Goal: Task Accomplishment & Management: Complete application form

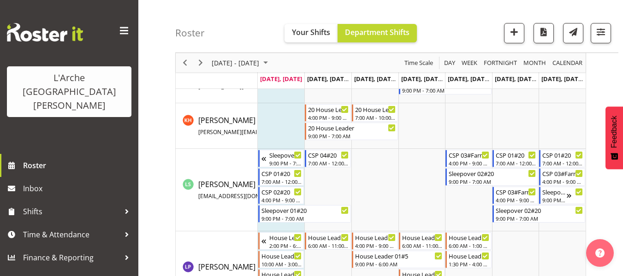
scroll to position [646, 0]
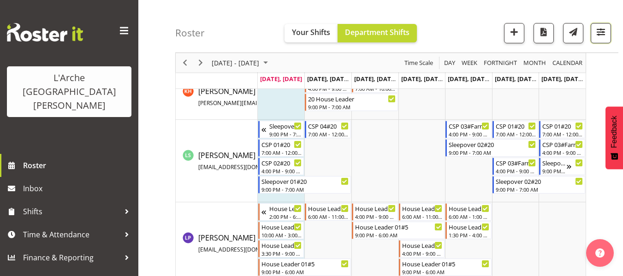
click at [604, 33] on span "button" at bounding box center [601, 32] width 12 height 12
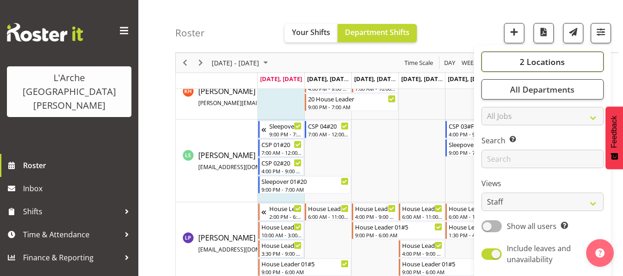
click at [545, 68] on button "2 Locations" at bounding box center [542, 62] width 122 height 20
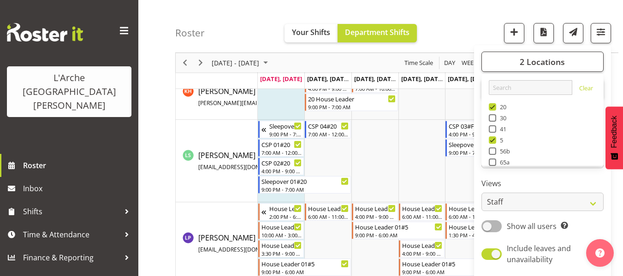
click at [492, 108] on span at bounding box center [492, 106] width 7 height 7
click at [492, 108] on input "20" at bounding box center [492, 107] width 6 height 6
checkbox input "false"
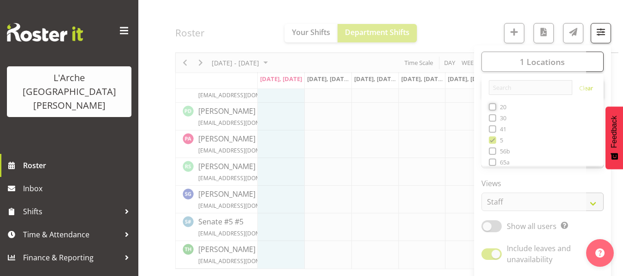
scroll to position [444, 0]
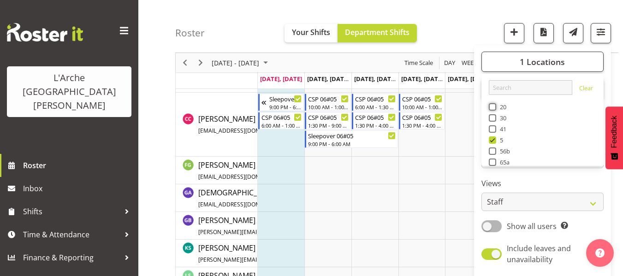
scroll to position [646, 0]
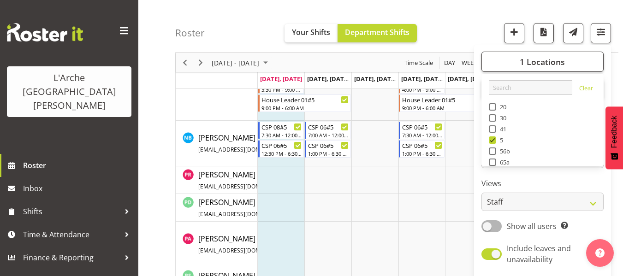
click at [456, 38] on div "Roster Your Shifts Department Shifts 1 Locations Clear 20 30 41 5 56b 65a 73 Ar…" at bounding box center [396, 26] width 443 height 53
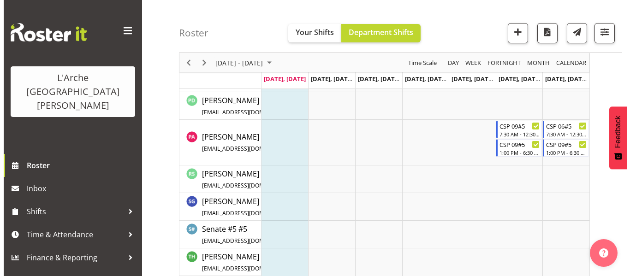
scroll to position [755, 0]
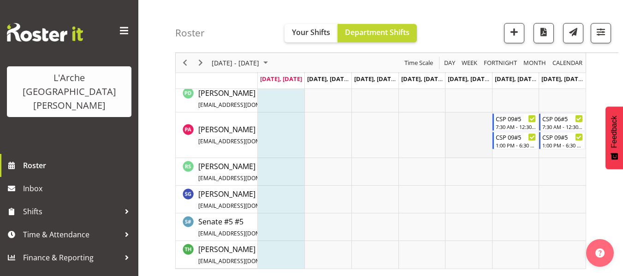
click at [468, 117] on td "Timeline Week of September 8, 2025" at bounding box center [468, 136] width 47 height 46
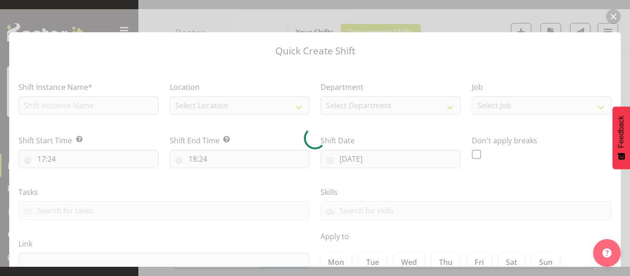
type input "[DATE]"
checkbox input "true"
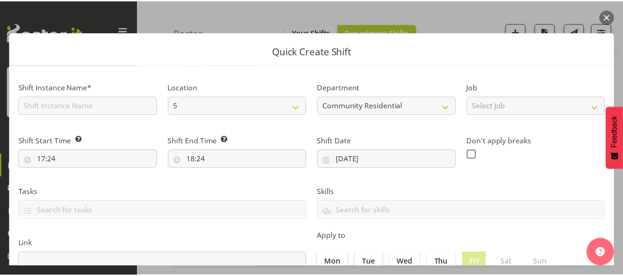
scroll to position [213, 0]
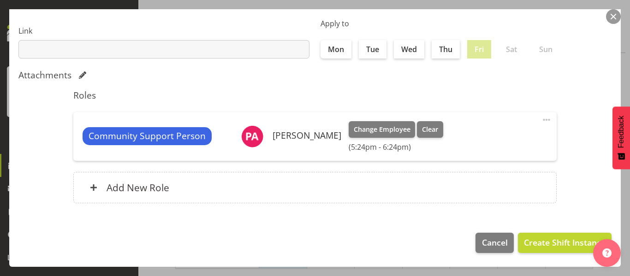
click at [610, 18] on button "button" at bounding box center [613, 16] width 15 height 15
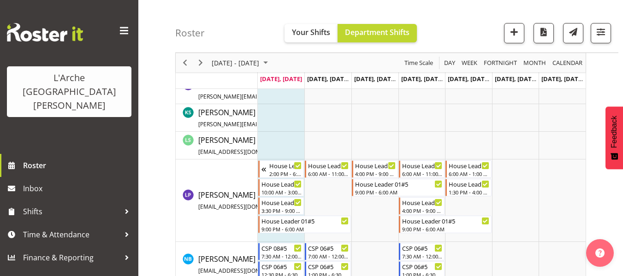
scroll to position [570, 0]
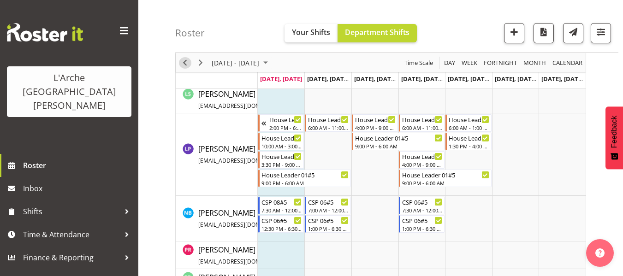
click at [183, 61] on span "Previous" at bounding box center [184, 63] width 11 height 12
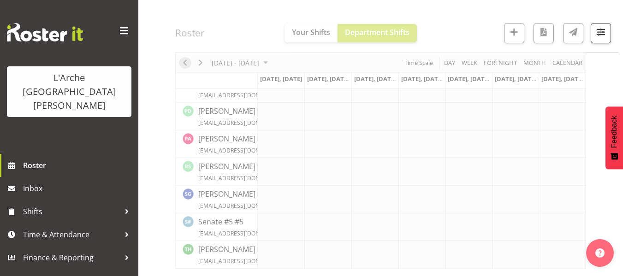
scroll to position [389, 0]
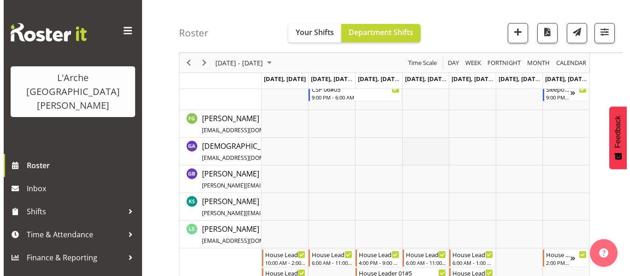
scroll to position [573, 0]
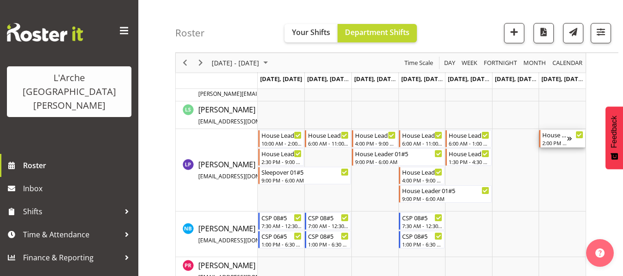
click at [554, 139] on div "House Leader 01#5" at bounding box center [554, 134] width 25 height 9
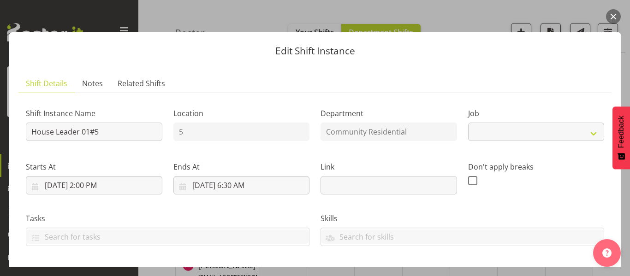
select select "1"
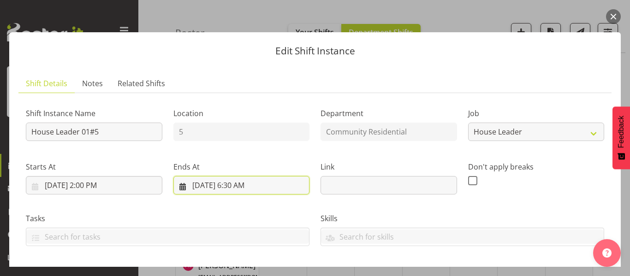
click at [238, 182] on input "[DATE] 6:30 AM" at bounding box center [241, 185] width 136 height 18
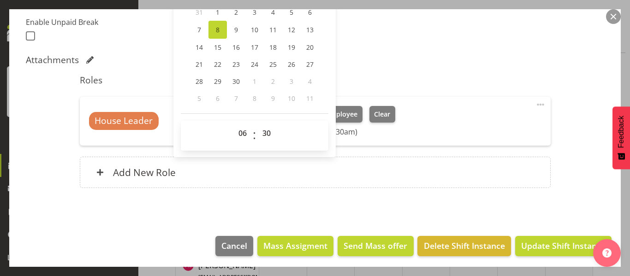
scroll to position [251, 0]
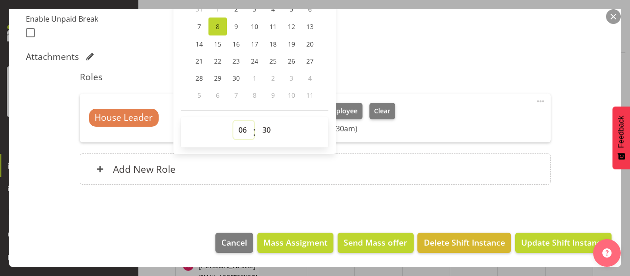
click at [241, 131] on select "00 01 02 03 04 05 06 07 08 09 10 11 12 13 14 15 16 17 18 19 20 21 22 23" at bounding box center [243, 130] width 21 height 18
select select "18"
click at [233, 121] on select "00 01 02 03 04 05 06 07 08 09 10 11 12 13 14 15 16 17 18 19 20 21 22 23" at bounding box center [243, 130] width 21 height 18
type input "[DATE] 6:30 PM"
click at [553, 246] on span "Update Shift Instance" at bounding box center [563, 243] width 84 height 12
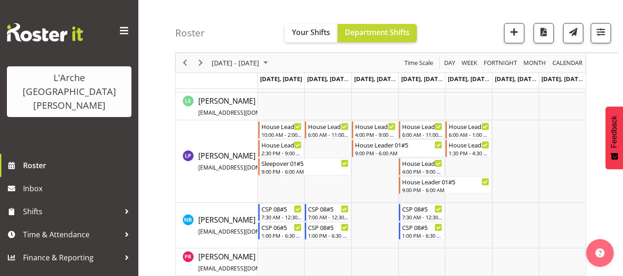
scroll to position [527, 0]
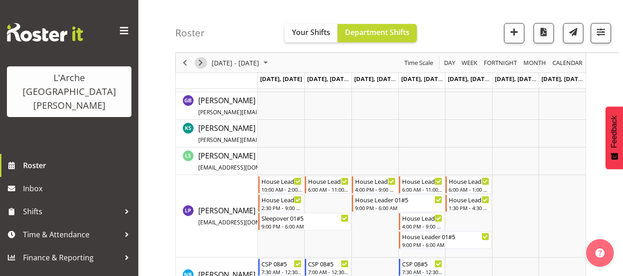
click at [202, 63] on span "Next" at bounding box center [200, 63] width 11 height 12
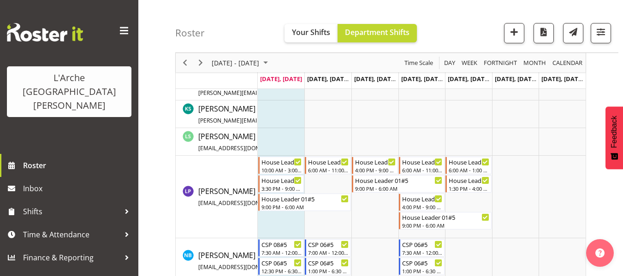
scroll to position [524, 0]
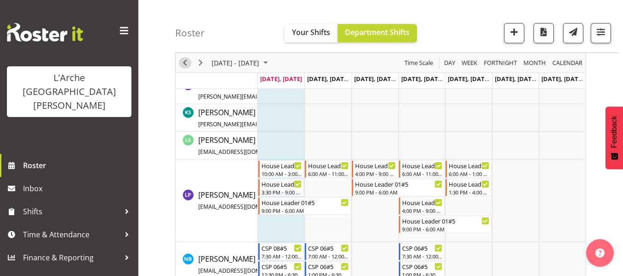
click at [186, 65] on span "Previous" at bounding box center [184, 63] width 11 height 12
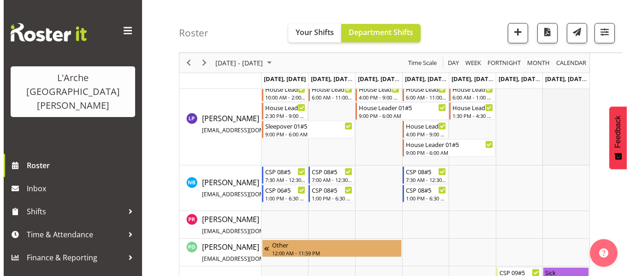
scroll to position [573, 0]
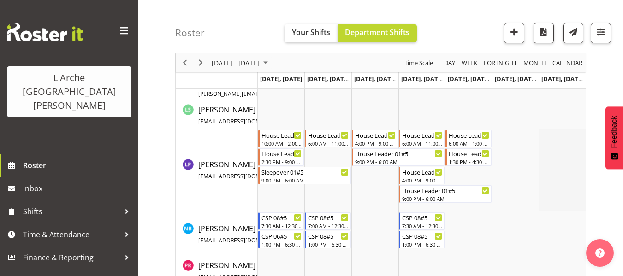
click at [546, 135] on td "Timeline Week of September 1, 2025" at bounding box center [562, 170] width 47 height 83
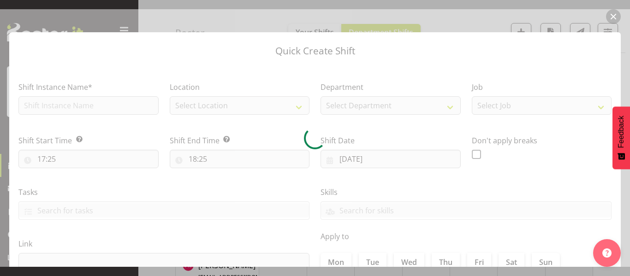
type input "[DATE]"
checkbox input "true"
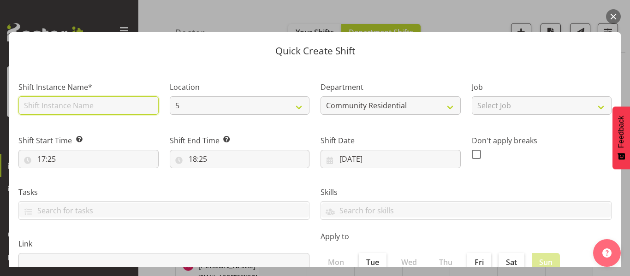
click at [67, 104] on input "text" at bounding box center [88, 105] width 140 height 18
type input "House Leader 01#5"
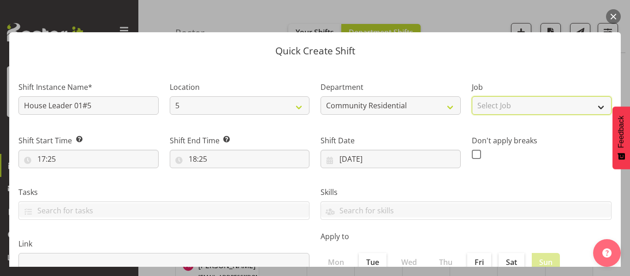
click at [515, 108] on select "Select Job Accounts Admin Art Coordinator Community Leader Community Support Pe…" at bounding box center [542, 105] width 140 height 18
select select "1"
click at [472, 96] on select "Select Job Accounts Admin Art Coordinator Community Leader Community Support Pe…" at bounding box center [542, 105] width 140 height 18
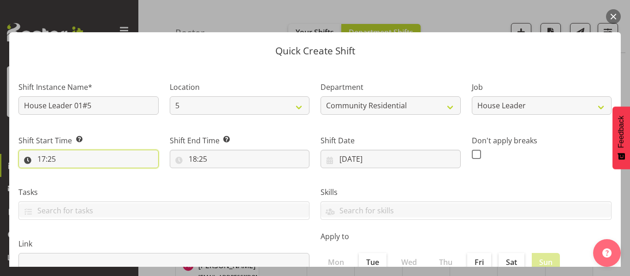
click at [54, 156] on input "17:25" at bounding box center [88, 159] width 140 height 18
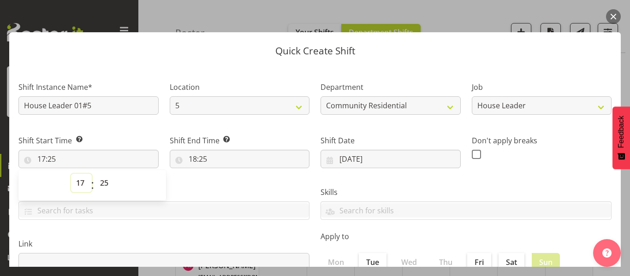
click at [78, 180] on select "00 01 02 03 04 05 06 07 08 09 10 11 12 13 14 15 16 17 18 19 20 21 22 23" at bounding box center [81, 183] width 21 height 18
select select "14"
click at [71, 174] on select "00 01 02 03 04 05 06 07 08 09 10 11 12 13 14 15 16 17 18 19 20 21 22 23" at bounding box center [81, 183] width 21 height 18
type input "14:25"
click at [107, 183] on select "00 01 02 03 04 05 06 07 08 09 10 11 12 13 14 15 16 17 18 19 20 21 22 23 24 25 2…" at bounding box center [105, 183] width 21 height 18
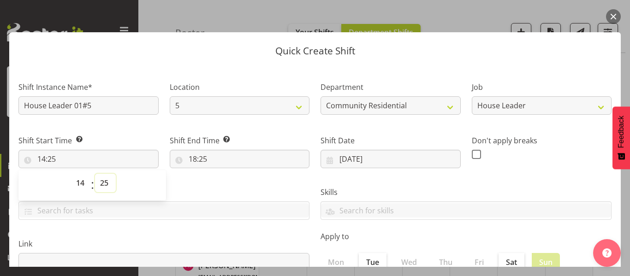
select select "0"
click at [95, 174] on select "00 01 02 03 04 05 06 07 08 09 10 11 12 13 14 15 16 17 18 19 20 21 22 23 24 25 2…" at bounding box center [105, 183] width 21 height 18
type input "14:00"
click at [193, 158] on input "18:25" at bounding box center [240, 159] width 140 height 18
click at [253, 184] on select "00 01 02 03 04 05 06 07 08 09 10 11 12 13 14 15 16 17 18 19 20 21 22 23 24 25 2…" at bounding box center [256, 183] width 21 height 18
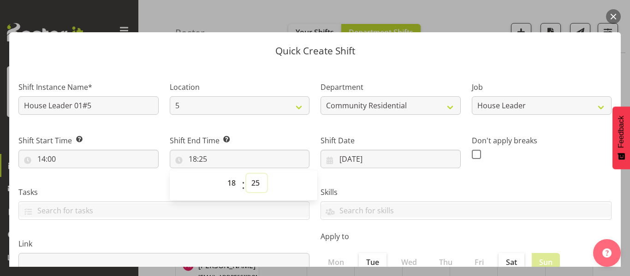
select select "30"
click at [246, 174] on select "00 01 02 03 04 05 06 07 08 09 10 11 12 13 14 15 16 17 18 19 20 21 22 23 24 25 2…" at bounding box center [256, 183] width 21 height 18
type input "18:30"
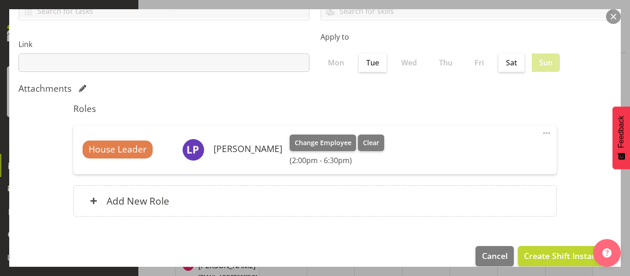
scroll to position [213, 0]
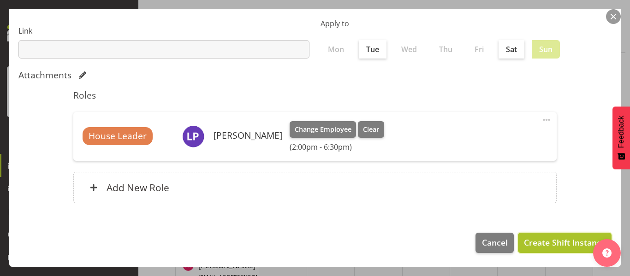
click at [569, 245] on span "Create Shift Instance" at bounding box center [565, 243] width 82 height 12
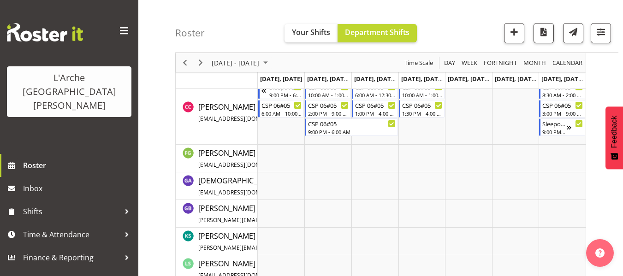
scroll to position [435, 0]
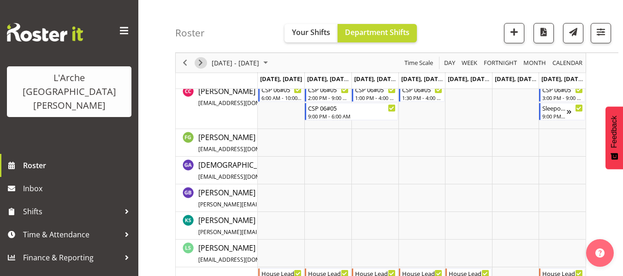
click at [202, 64] on span "Next" at bounding box center [200, 63] width 11 height 12
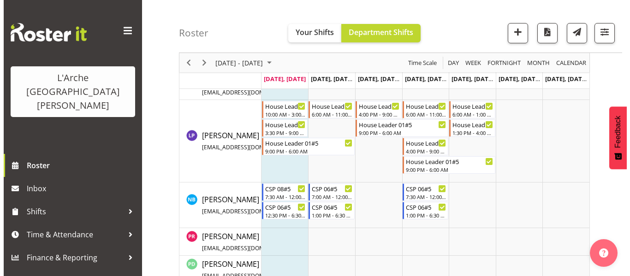
scroll to position [570, 0]
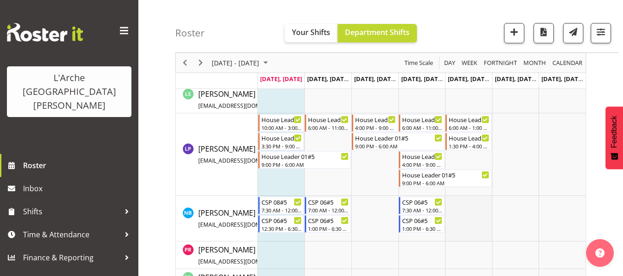
click at [456, 202] on td "Timeline Week of September 8, 2025" at bounding box center [468, 219] width 47 height 46
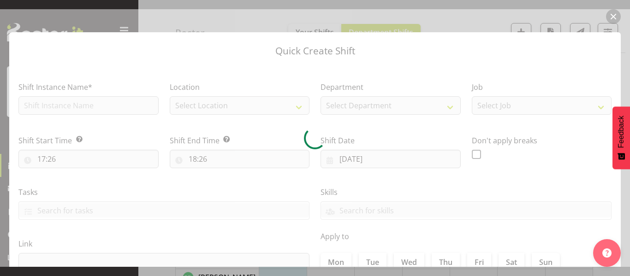
type input "[DATE]"
checkbox input "true"
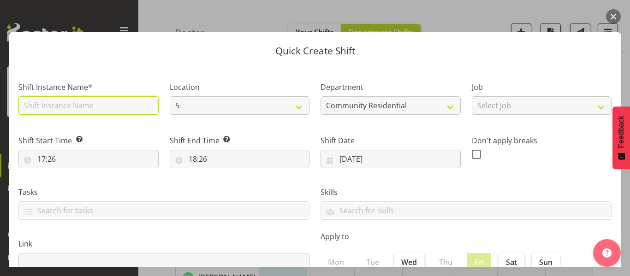
click at [55, 108] on input "text" at bounding box center [88, 105] width 140 height 18
type input "CSP 08#05"
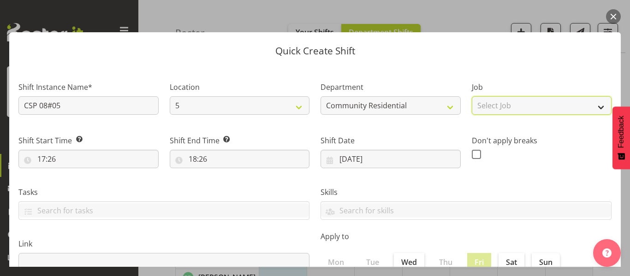
click at [507, 107] on select "Select Job Accounts Admin Art Coordinator Community Leader Community Support Pe…" at bounding box center [542, 105] width 140 height 18
select select "2"
click at [472, 96] on select "Select Job Accounts Admin Art Coordinator Community Leader Community Support Pe…" at bounding box center [542, 105] width 140 height 18
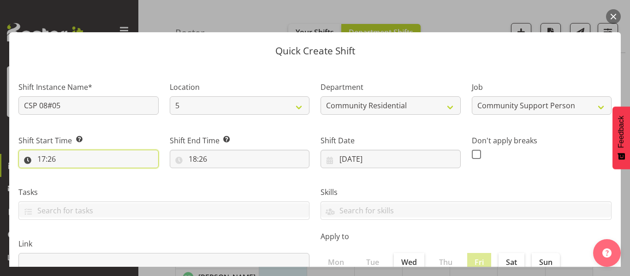
click at [48, 159] on input "17:26" at bounding box center [88, 159] width 140 height 18
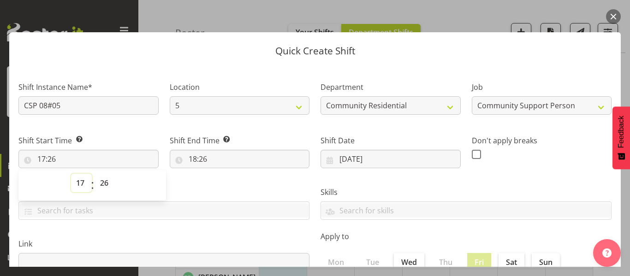
click at [80, 185] on select "00 01 02 03 04 05 06 07 08 09 10 11 12 13 14 15 16 17 18 19 20 21 22 23" at bounding box center [81, 183] width 21 height 18
select select "8"
click at [71, 174] on select "00 01 02 03 04 05 06 07 08 09 10 11 12 13 14 15 16 17 18 19 20 21 22 23" at bounding box center [81, 183] width 21 height 18
type input "08:26"
click at [106, 184] on select "00 01 02 03 04 05 06 07 08 09 10 11 12 13 14 15 16 17 18 19 20 21 22 23 24 25 2…" at bounding box center [105, 183] width 21 height 18
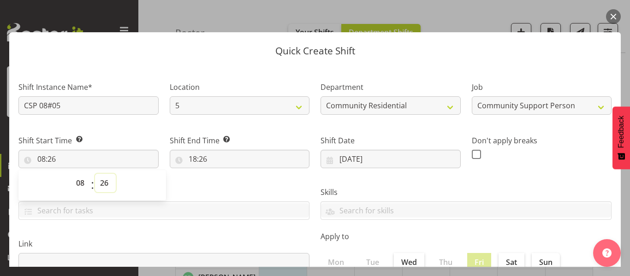
select select "30"
click at [95, 174] on select "00 01 02 03 04 05 06 07 08 09 10 11 12 13 14 15 16 17 18 19 20 21 22 23 24 25 2…" at bounding box center [105, 183] width 21 height 18
type input "08:30"
click at [193, 160] on input "18:26" at bounding box center [240, 159] width 140 height 18
click at [231, 184] on select "00 01 02 03 04 05 06 07 08 09 10 11 12 13 14 15 16 17 18 19 20 21 22 23" at bounding box center [232, 183] width 21 height 18
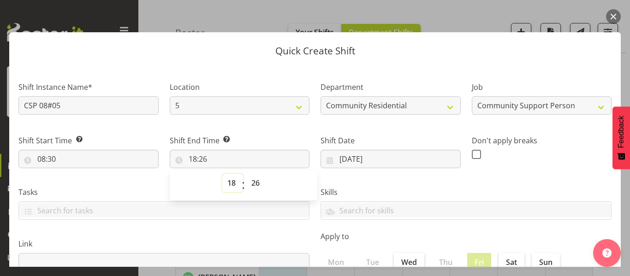
select select "12"
click at [222, 174] on select "00 01 02 03 04 05 06 07 08 09 10 11 12 13 14 15 16 17 18 19 20 21 22 23" at bounding box center [232, 183] width 21 height 18
type input "12:26"
click at [254, 185] on select "00 01 02 03 04 05 06 07 08 09 10 11 12 13 14 15 16 17 18 19 20 21 22 23 24 25 2…" at bounding box center [256, 183] width 21 height 18
select select "0"
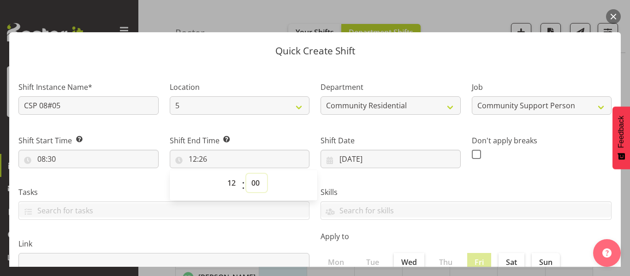
click at [246, 174] on select "00 01 02 03 04 05 06 07 08 09 10 11 12 13 14 15 16 17 18 19 20 21 22 23 24 25 2…" at bounding box center [256, 183] width 21 height 18
type input "12:00"
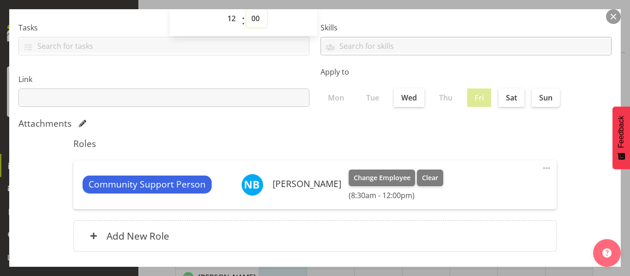
scroll to position [213, 0]
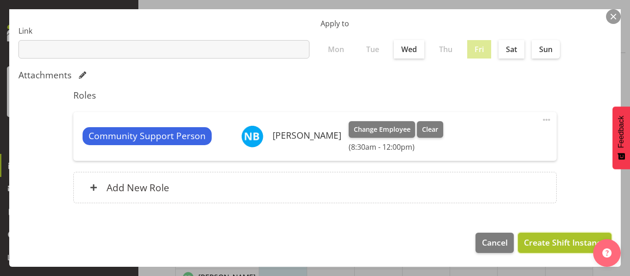
click at [550, 239] on span "Create Shift Instance" at bounding box center [565, 243] width 82 height 12
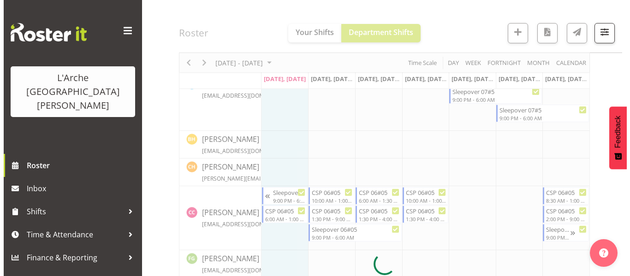
scroll to position [570, 0]
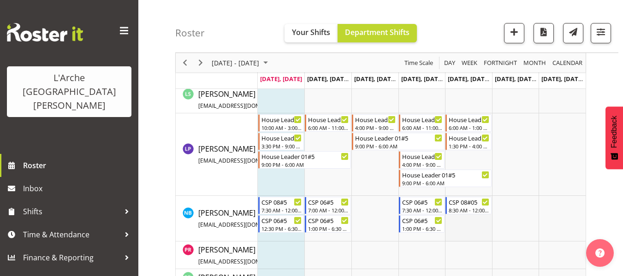
click at [457, 219] on td "Timeline Week of September 8, 2025" at bounding box center [468, 219] width 47 height 46
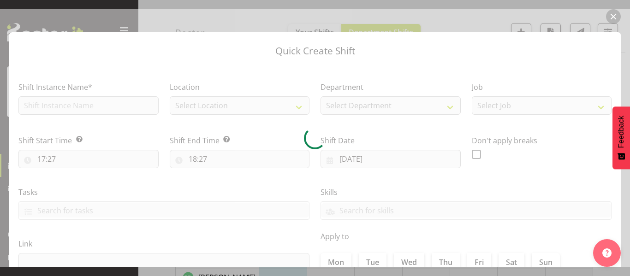
type input "[DATE]"
checkbox input "true"
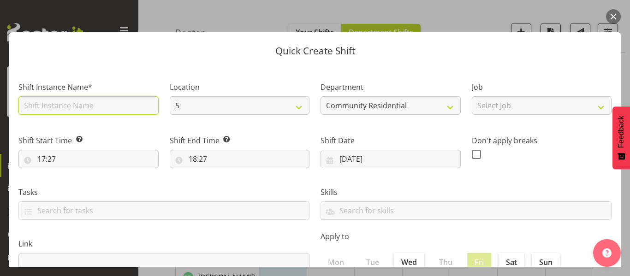
click at [93, 105] on input "text" at bounding box center [88, 105] width 140 height 18
type input "CSP 08#05"
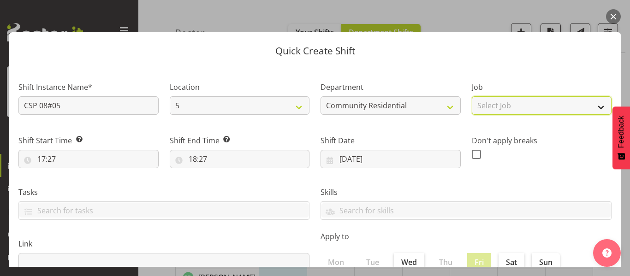
click at [521, 106] on select "Select Job Accounts Admin Art Coordinator Community Leader Community Support Pe…" at bounding box center [542, 105] width 140 height 18
select select "2"
click at [472, 96] on select "Select Job Accounts Admin Art Coordinator Community Leader Community Support Pe…" at bounding box center [542, 105] width 140 height 18
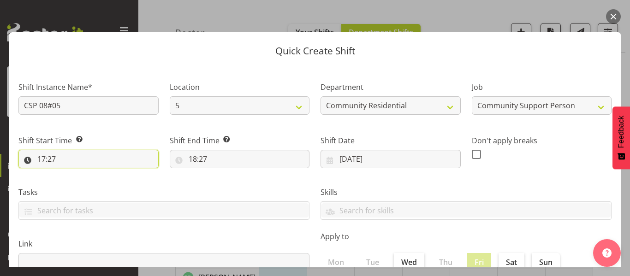
click at [40, 162] on input "17:27" at bounding box center [88, 159] width 140 height 18
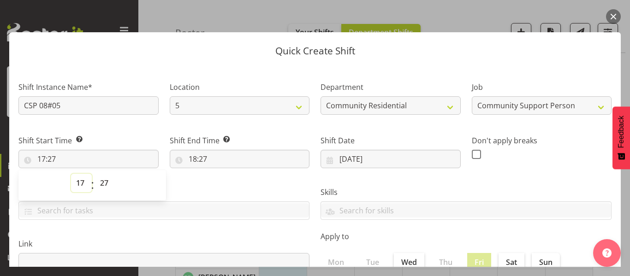
click at [78, 181] on select "00 01 02 03 04 05 06 07 08 09 10 11 12 13 14 15 16 17 18 19 20 21 22 23" at bounding box center [81, 183] width 21 height 18
select select "12"
click at [71, 174] on select "00 01 02 03 04 05 06 07 08 09 10 11 12 13 14 15 16 17 18 19 20 21 22 23" at bounding box center [81, 183] width 21 height 18
type input "12:27"
drag, startPoint x: 102, startPoint y: 181, endPoint x: 102, endPoint y: 176, distance: 5.1
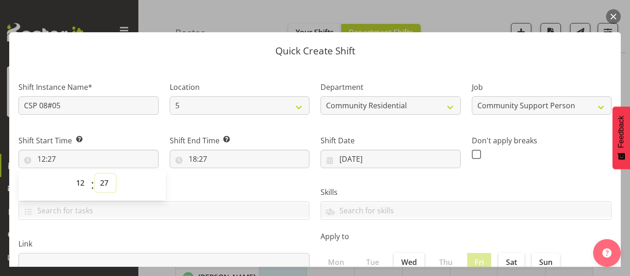
click at [102, 181] on select "00 01 02 03 04 05 06 07 08 09 10 11 12 13 14 15 16 17 18 19 20 21 22 23 24 25 2…" at bounding box center [105, 183] width 21 height 18
select select "30"
click at [95, 174] on select "00 01 02 03 04 05 06 07 08 09 10 11 12 13 14 15 16 17 18 19 20 21 22 23 24 25 2…" at bounding box center [105, 183] width 21 height 18
type input "12:30"
click at [202, 157] on input "18:27" at bounding box center [240, 159] width 140 height 18
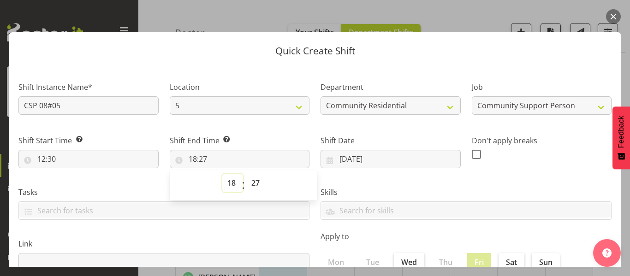
click at [226, 182] on select "00 01 02 03 04 05 06 07 08 09 10 11 12 13 14 15 16 17 18 19 20 21 22 23" at bounding box center [232, 183] width 21 height 18
select select "15"
click at [222, 174] on select "00 01 02 03 04 05 06 07 08 09 10 11 12 13 14 15 16 17 18 19 20 21 22 23" at bounding box center [232, 183] width 21 height 18
type input "15:27"
click at [255, 180] on select "00 01 02 03 04 05 06 07 08 09 10 11 12 13 14 15 16 17 18 19 20 21 22 23 24 25 2…" at bounding box center [256, 183] width 21 height 18
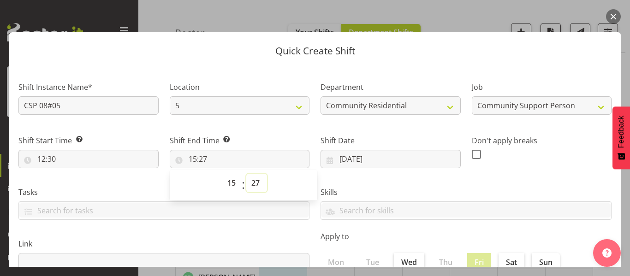
select select "0"
click at [246, 174] on select "00 01 02 03 04 05 06 07 08 09 10 11 12 13 14 15 16 17 18 19 20 21 22 23 24 25 2…" at bounding box center [256, 183] width 21 height 18
type input "15:00"
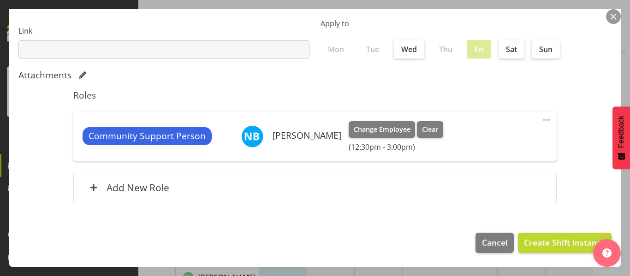
click at [543, 231] on footer "Cancel Create Shift Instance" at bounding box center [314, 245] width 611 height 43
click at [542, 237] on span "Create Shift Instance" at bounding box center [565, 243] width 82 height 12
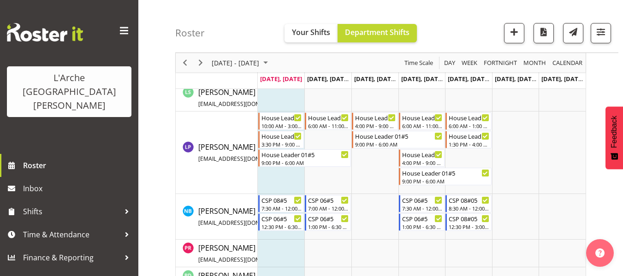
scroll to position [570, 0]
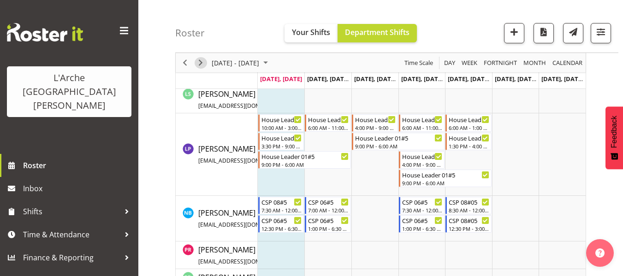
drag, startPoint x: 206, startPoint y: 62, endPoint x: 208, endPoint y: 70, distance: 8.3
click at [206, 62] on span "Next" at bounding box center [200, 63] width 11 height 12
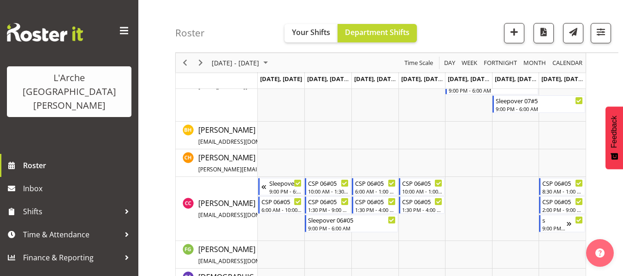
scroll to position [266, 0]
